Goal: Task Accomplishment & Management: Manage account settings

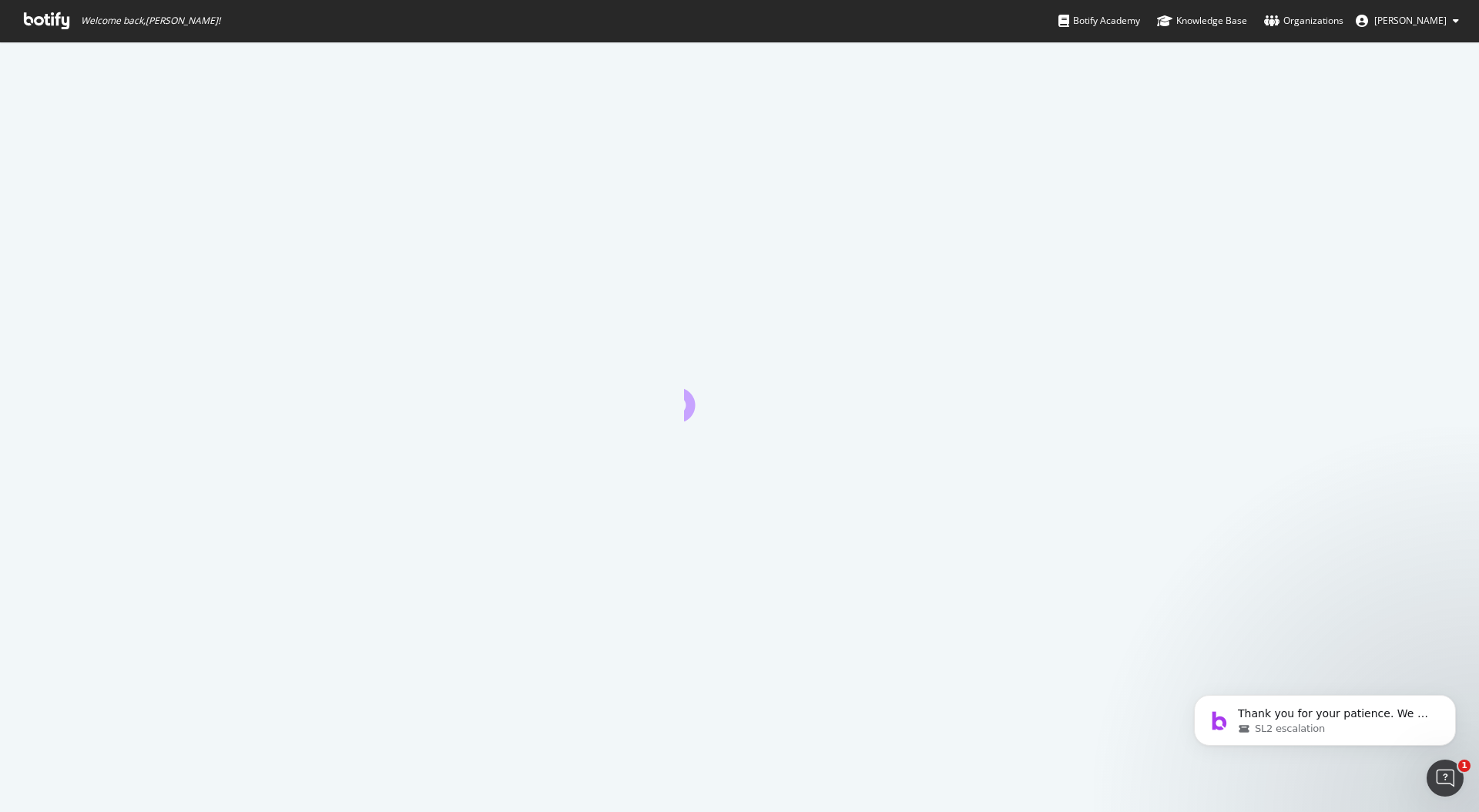
click at [1440, 26] on span "[PERSON_NAME]" at bounding box center [1411, 20] width 73 height 13
click at [1395, 193] on span "Log Out" at bounding box center [1382, 189] width 33 height 13
